Goal: Check status: Check status

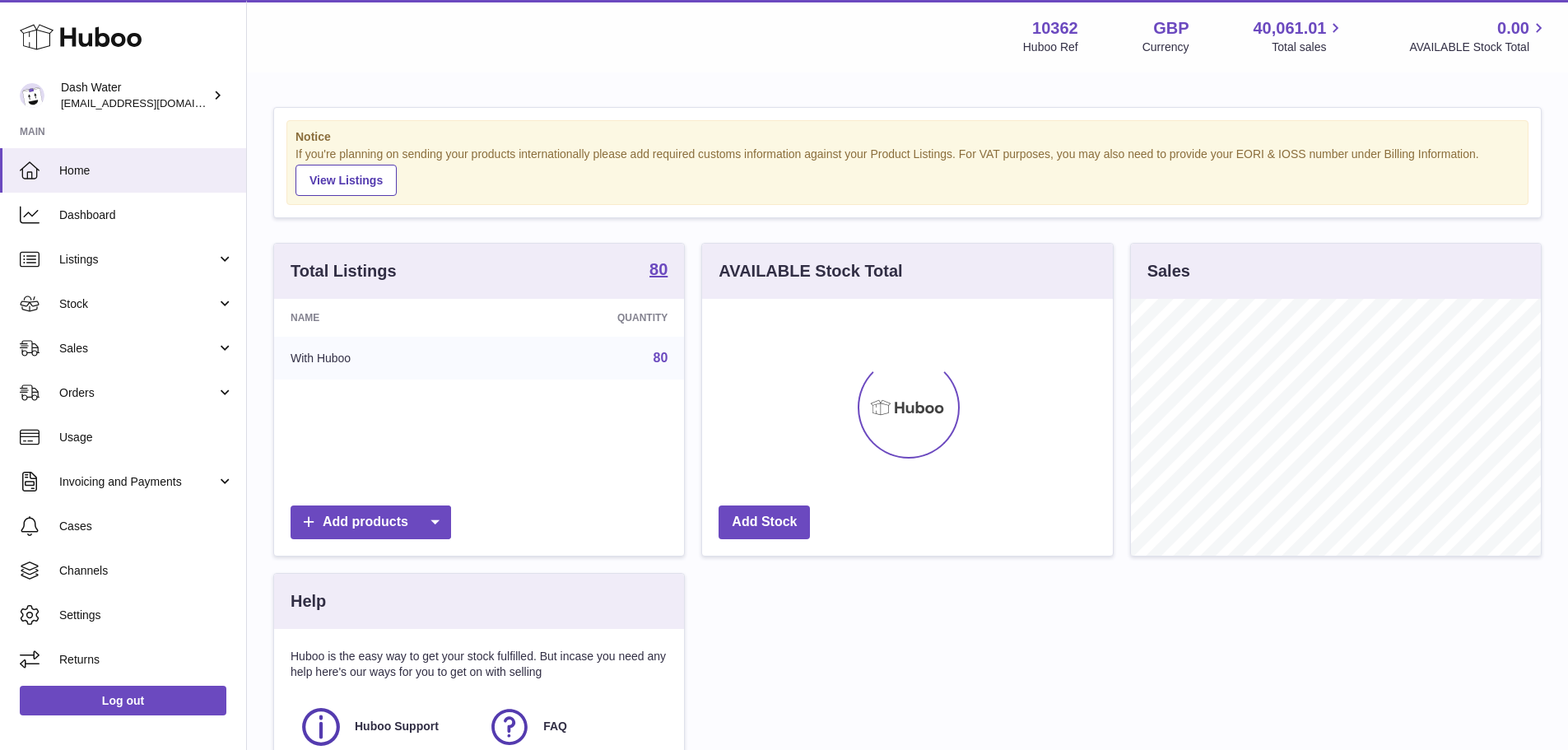
scroll to position [257, 411]
click at [111, 352] on span "Sales" at bounding box center [138, 349] width 158 height 16
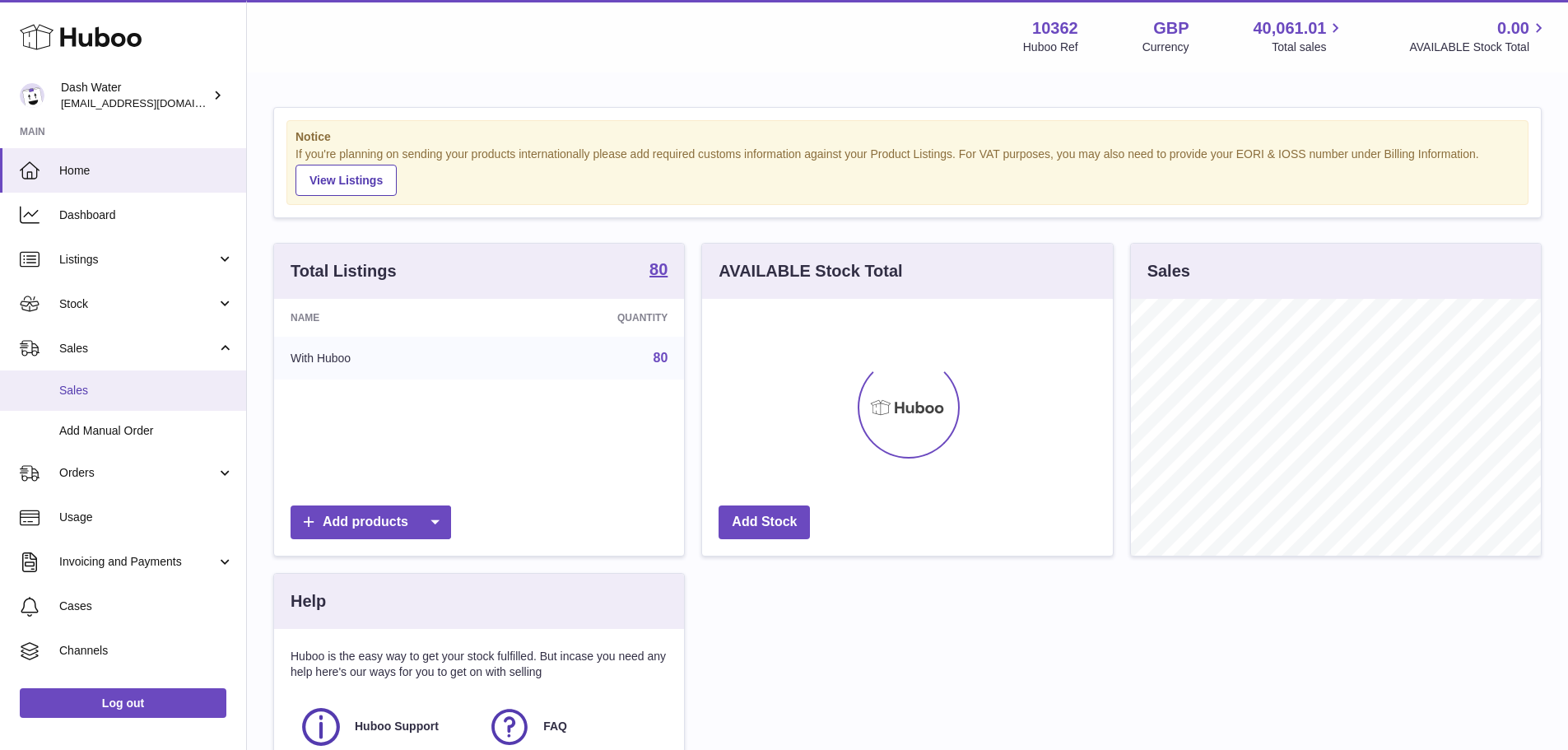
click at [111, 391] on span "Sales" at bounding box center [146, 390] width 174 height 16
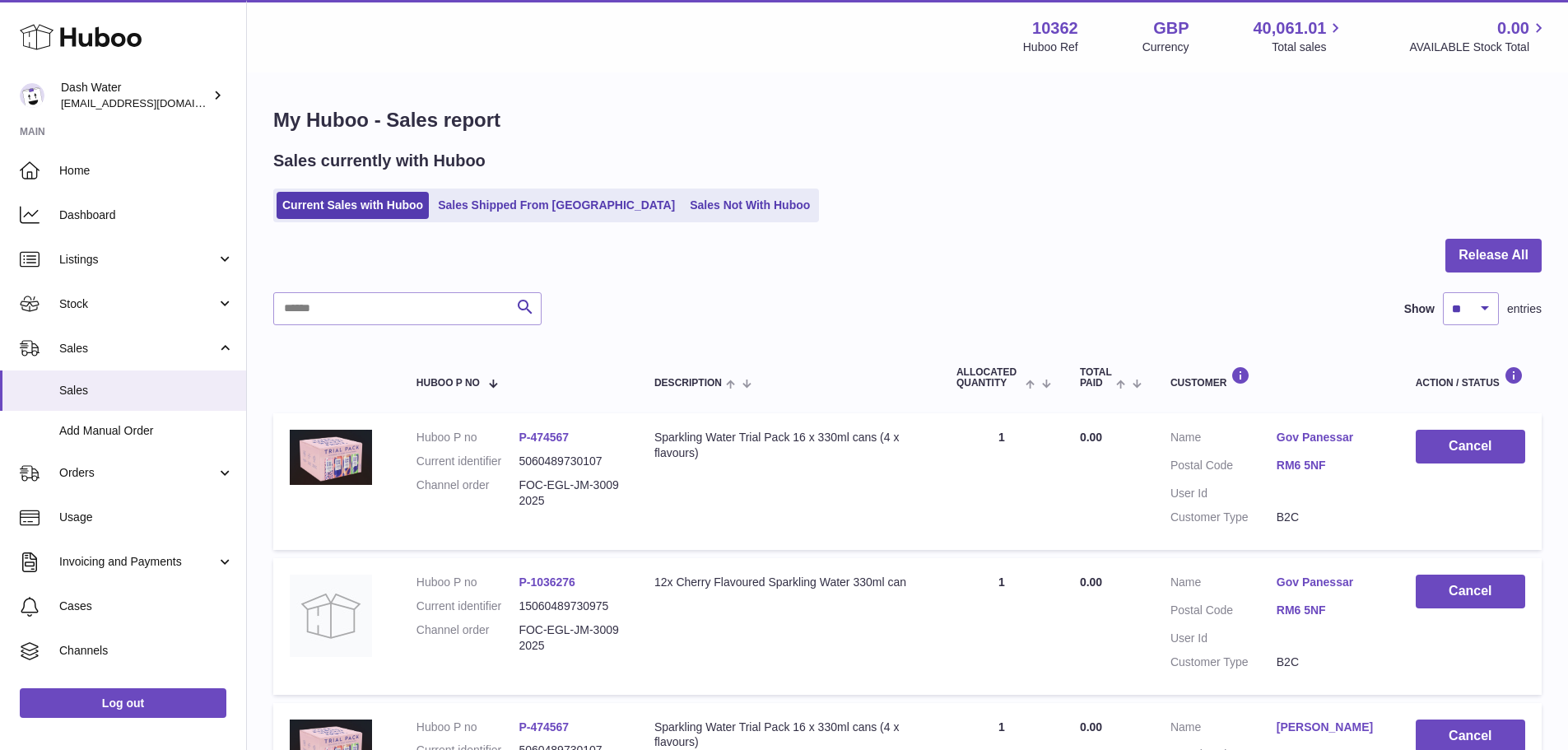
click at [588, 210] on link "Sales Shipped From [GEOGRAPHIC_DATA]" at bounding box center [556, 205] width 248 height 27
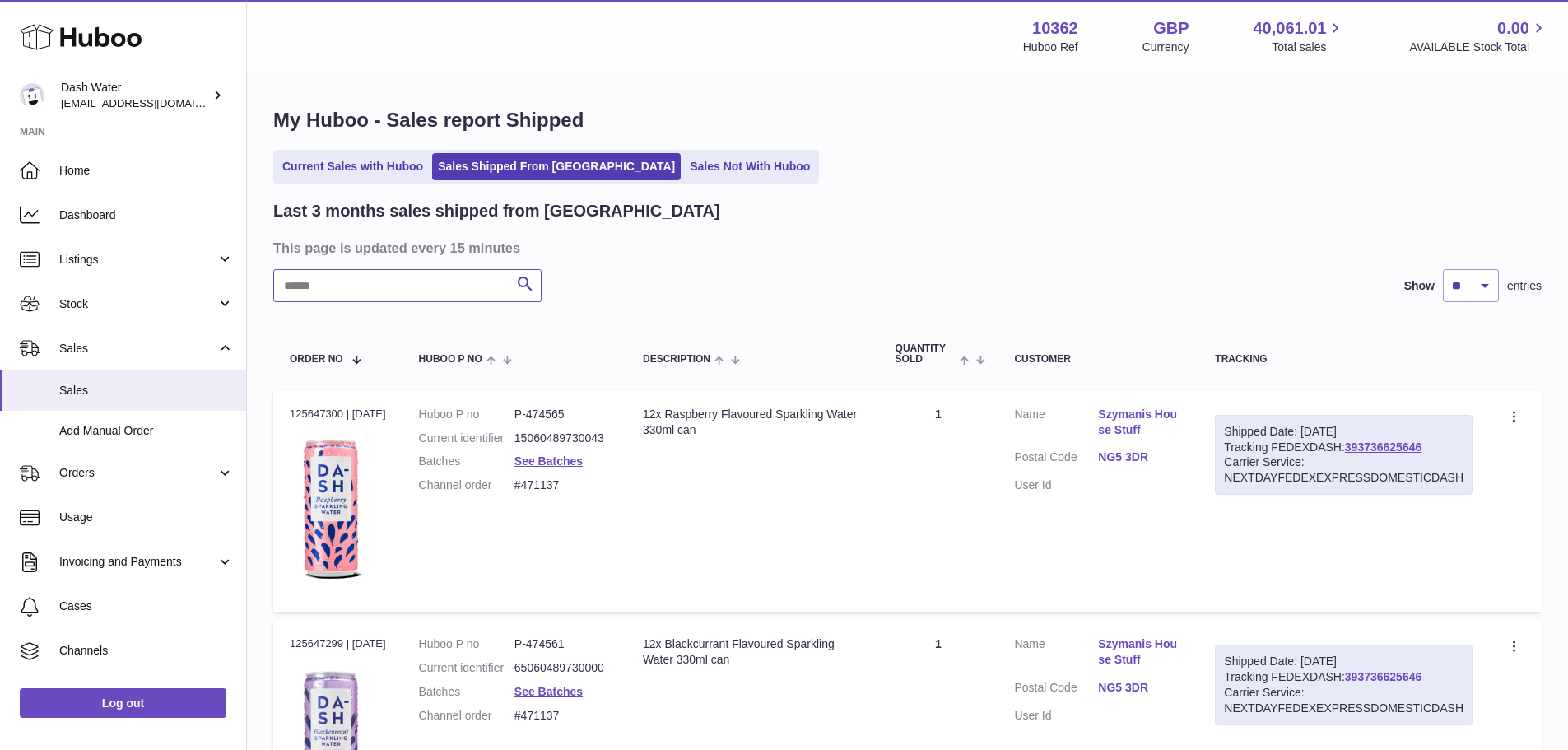
click at [435, 276] on input "text" at bounding box center [408, 286] width 269 height 33
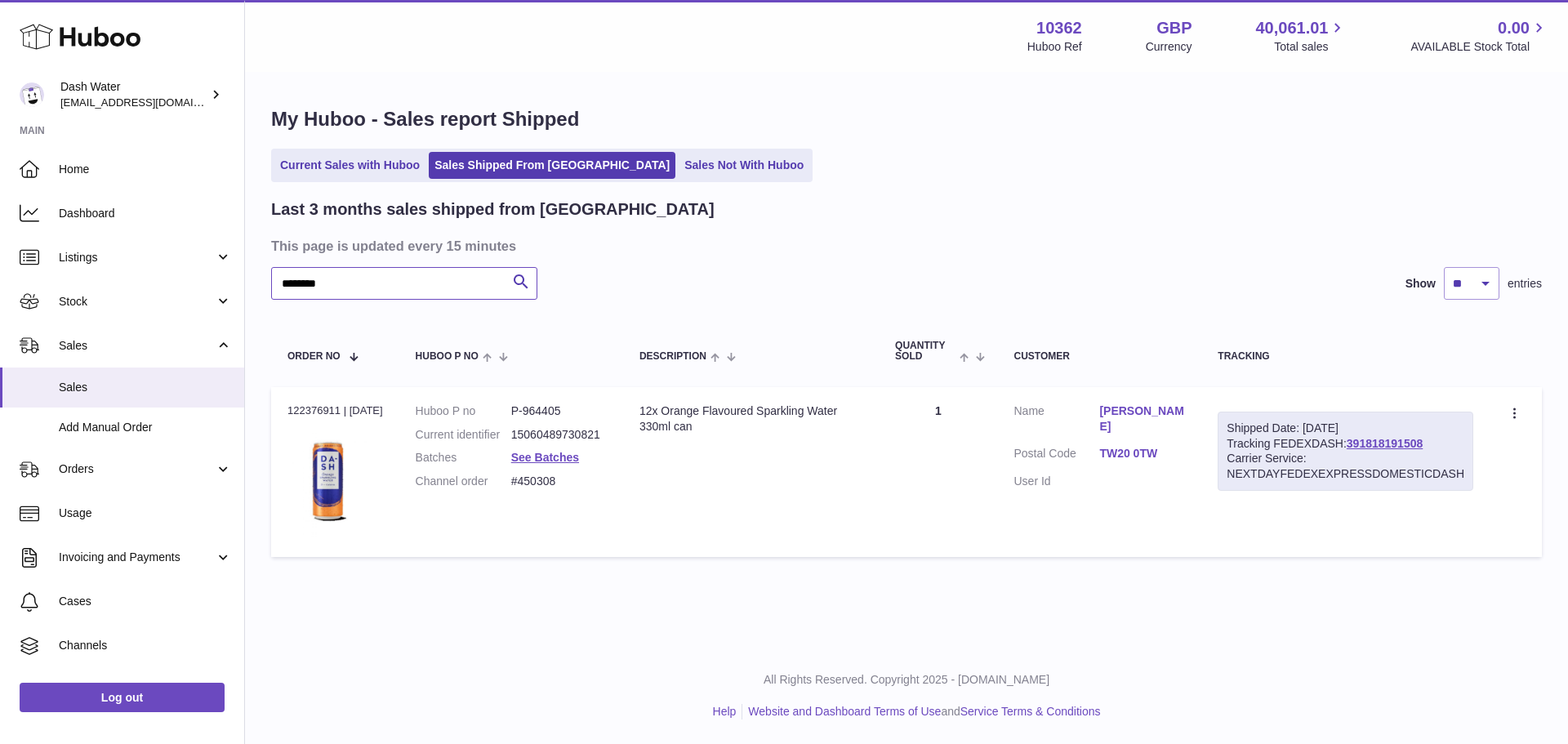
type input "********"
click at [1136, 446] on link "TW20 0TW" at bounding box center [1141, 453] width 86 height 16
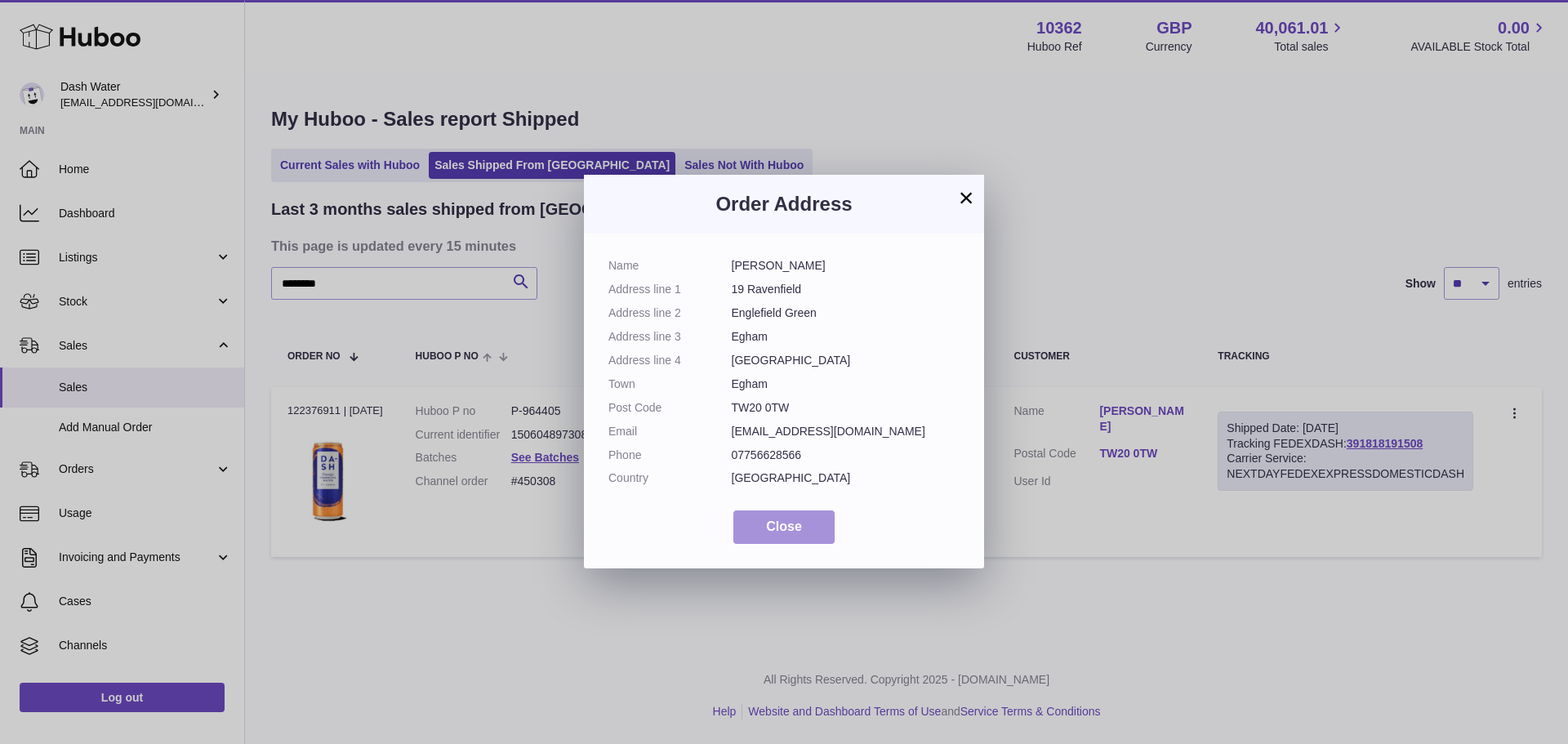
click at [796, 529] on span "Close" at bounding box center [784, 526] width 36 height 14
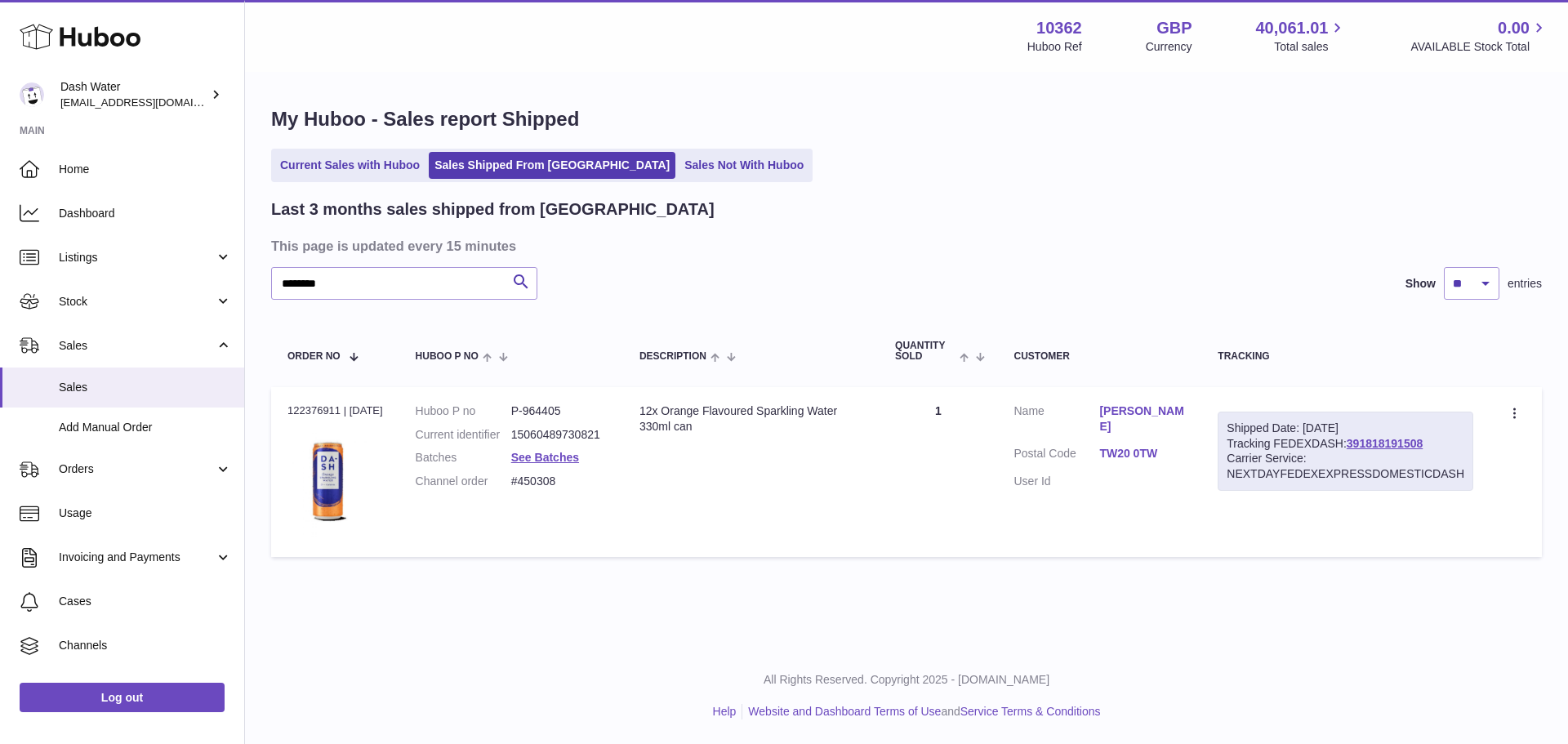
click at [303, 407] on div "Order no 122376911 | 6th Aug" at bounding box center [336, 411] width 96 height 15
copy div "122376911"
